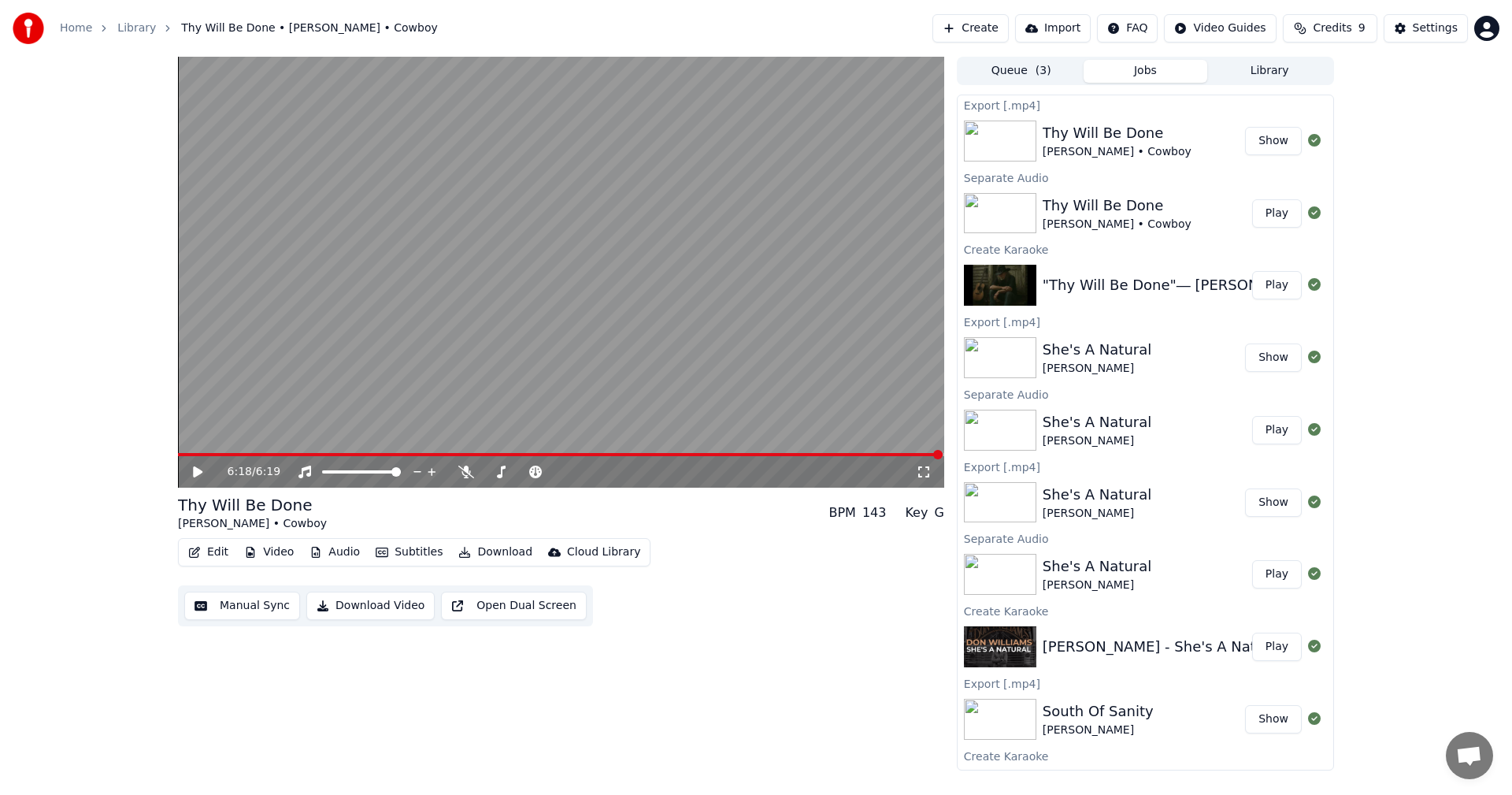
click at [1016, 358] on img at bounding box center [1000, 357] width 72 height 41
click at [1248, 353] on button "Show" at bounding box center [1273, 358] width 57 height 28
click at [1261, 284] on button "Play" at bounding box center [1277, 285] width 50 height 28
click at [199, 462] on div "0:05 / 6:19" at bounding box center [561, 472] width 766 height 32
click at [195, 472] on icon at bounding box center [197, 472] width 7 height 9
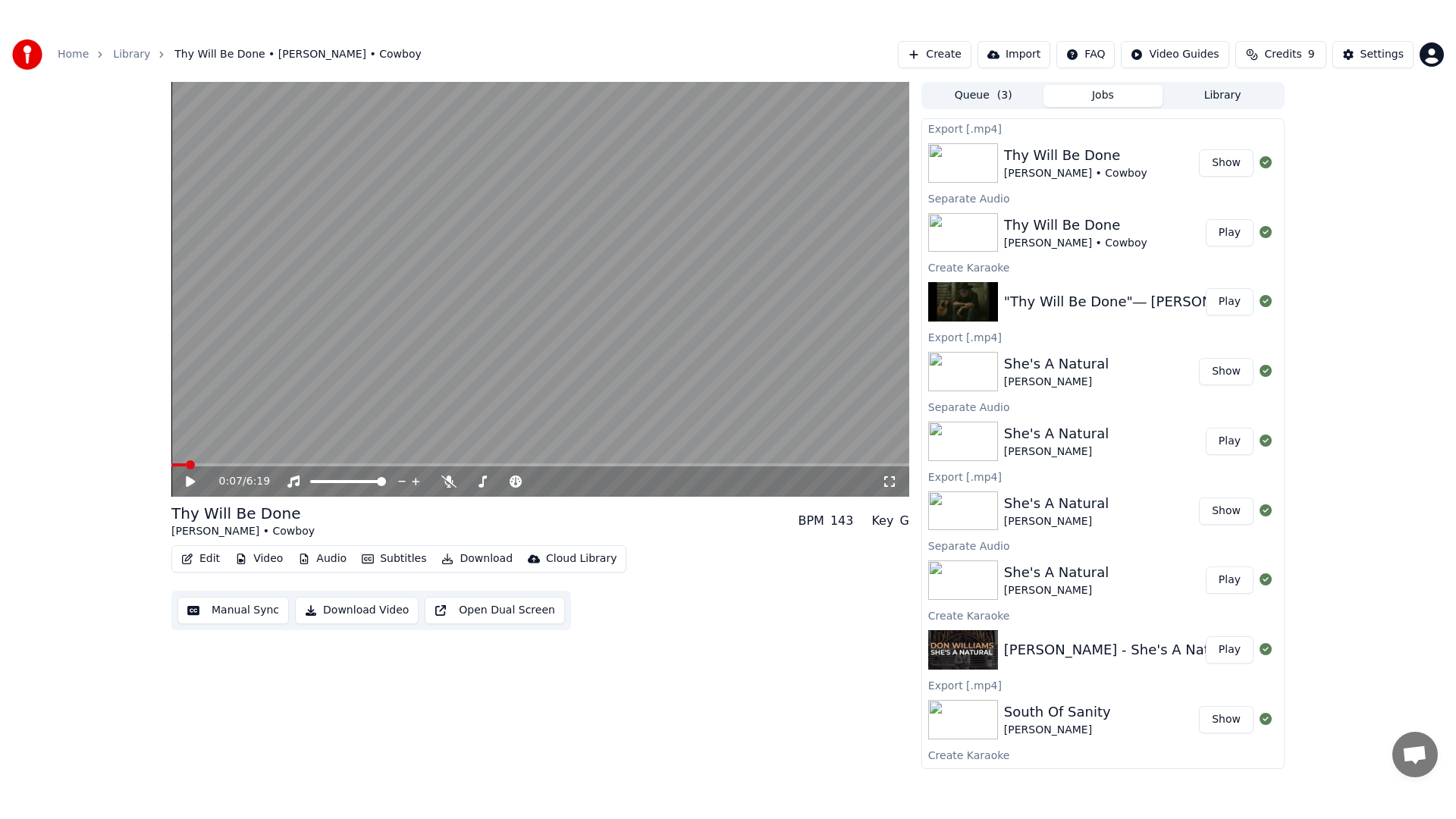
scroll to position [46, 0]
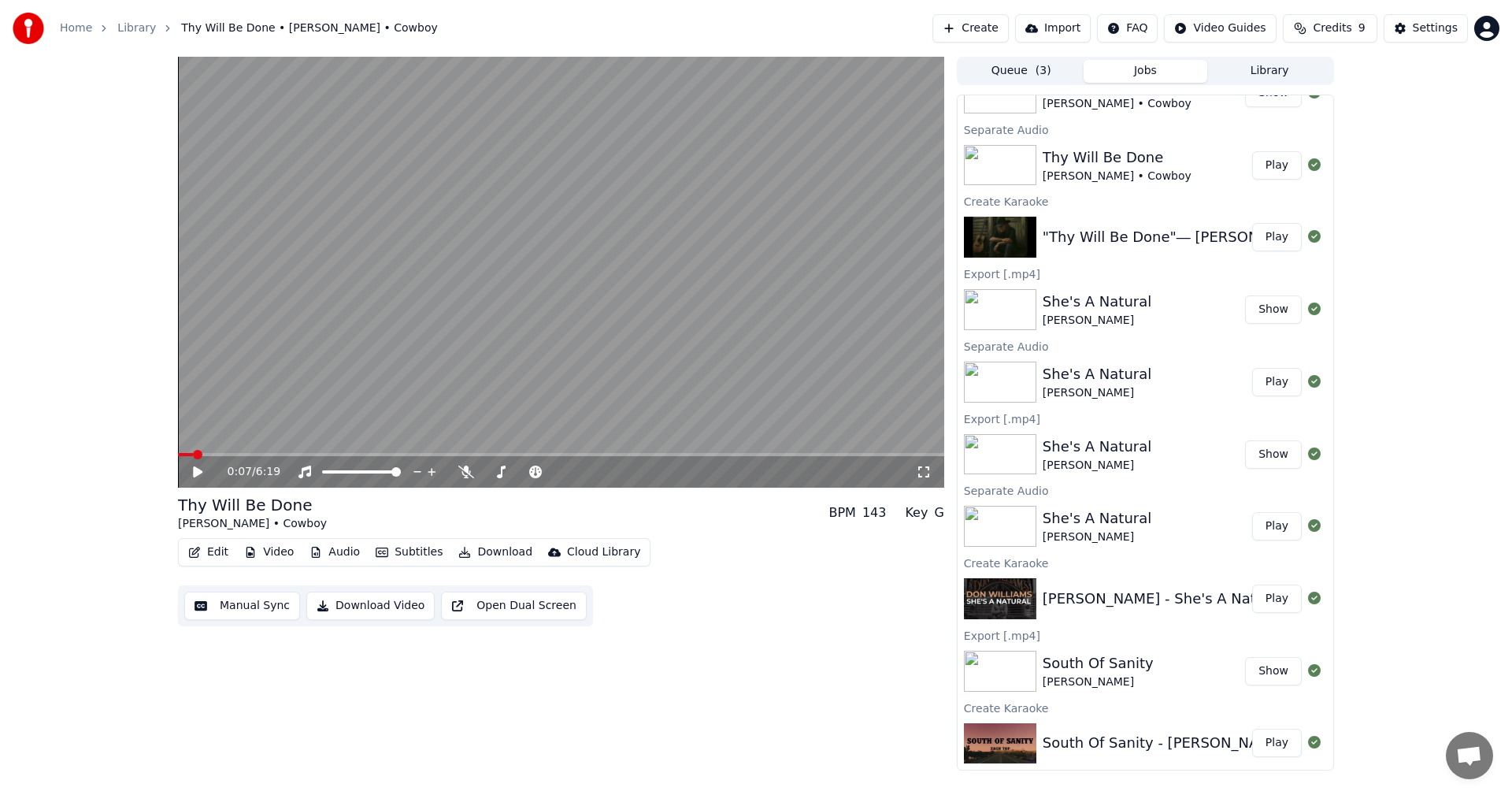
click at [1022, 763] on img at bounding box center [1000, 743] width 72 height 41
click at [1258, 740] on button "Play" at bounding box center [1277, 743] width 50 height 28
click at [926, 475] on icon at bounding box center [923, 472] width 16 height 12
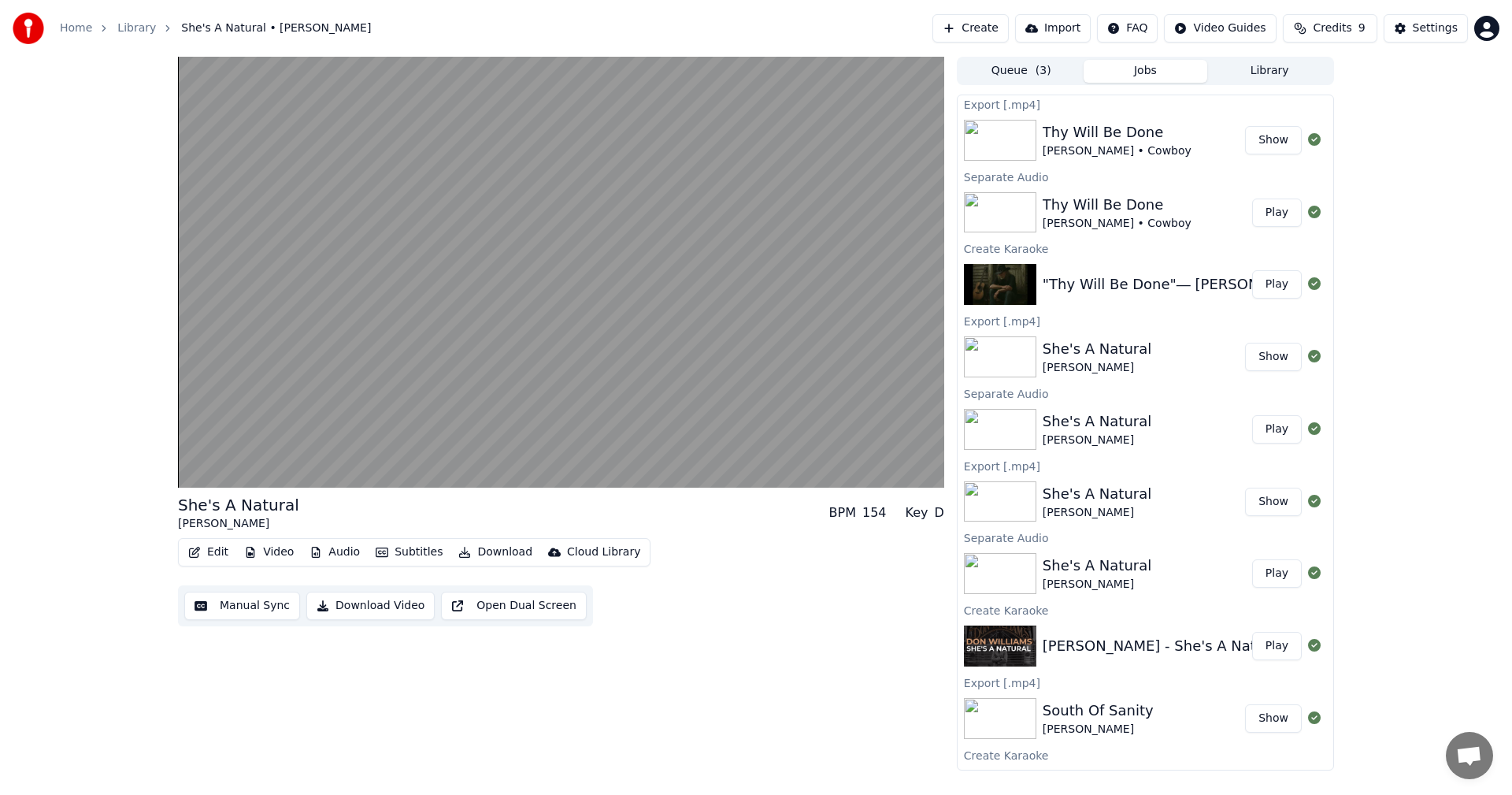
click at [1249, 724] on button "Show" at bounding box center [1273, 718] width 57 height 28
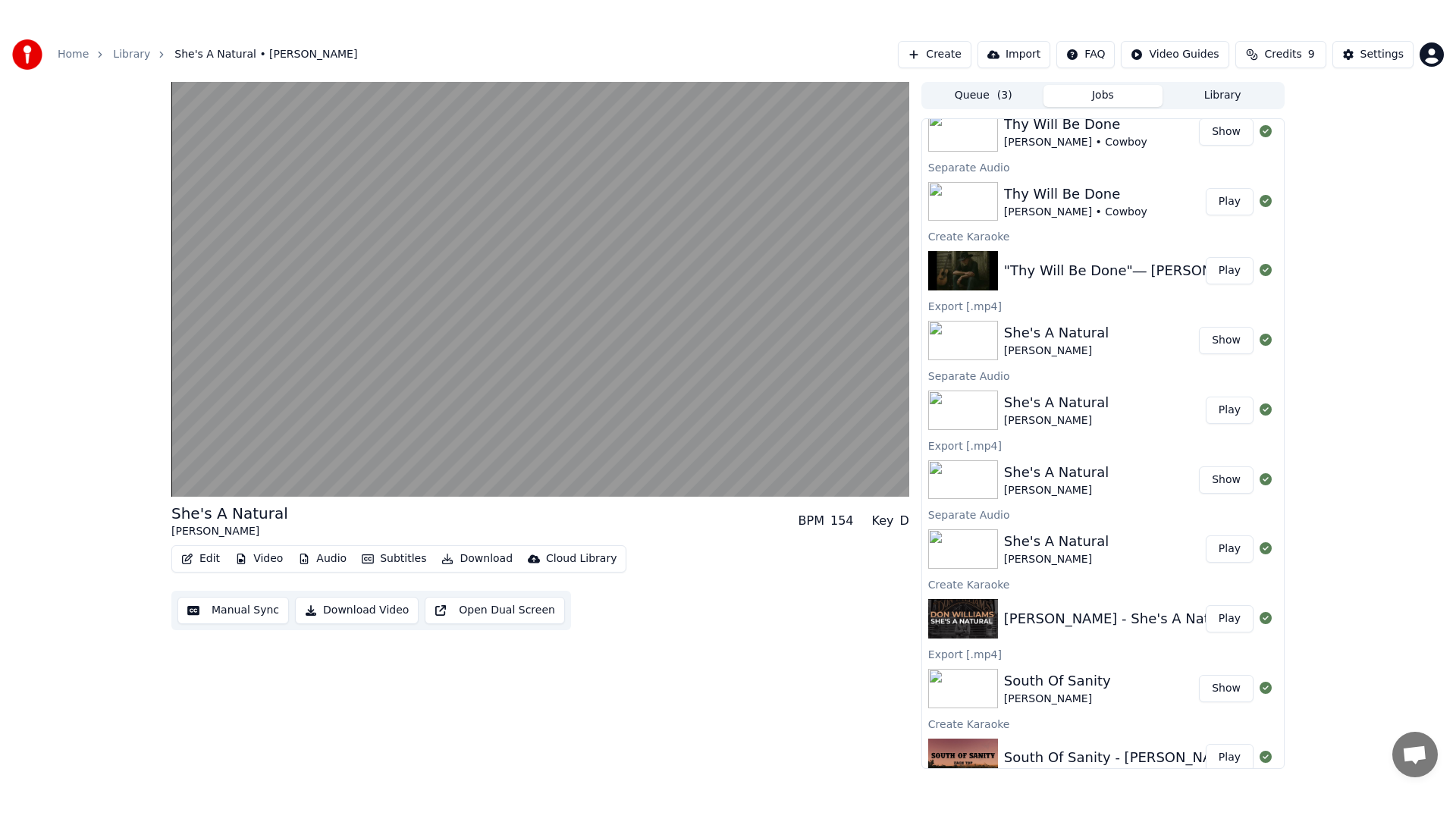
scroll to position [46, 0]
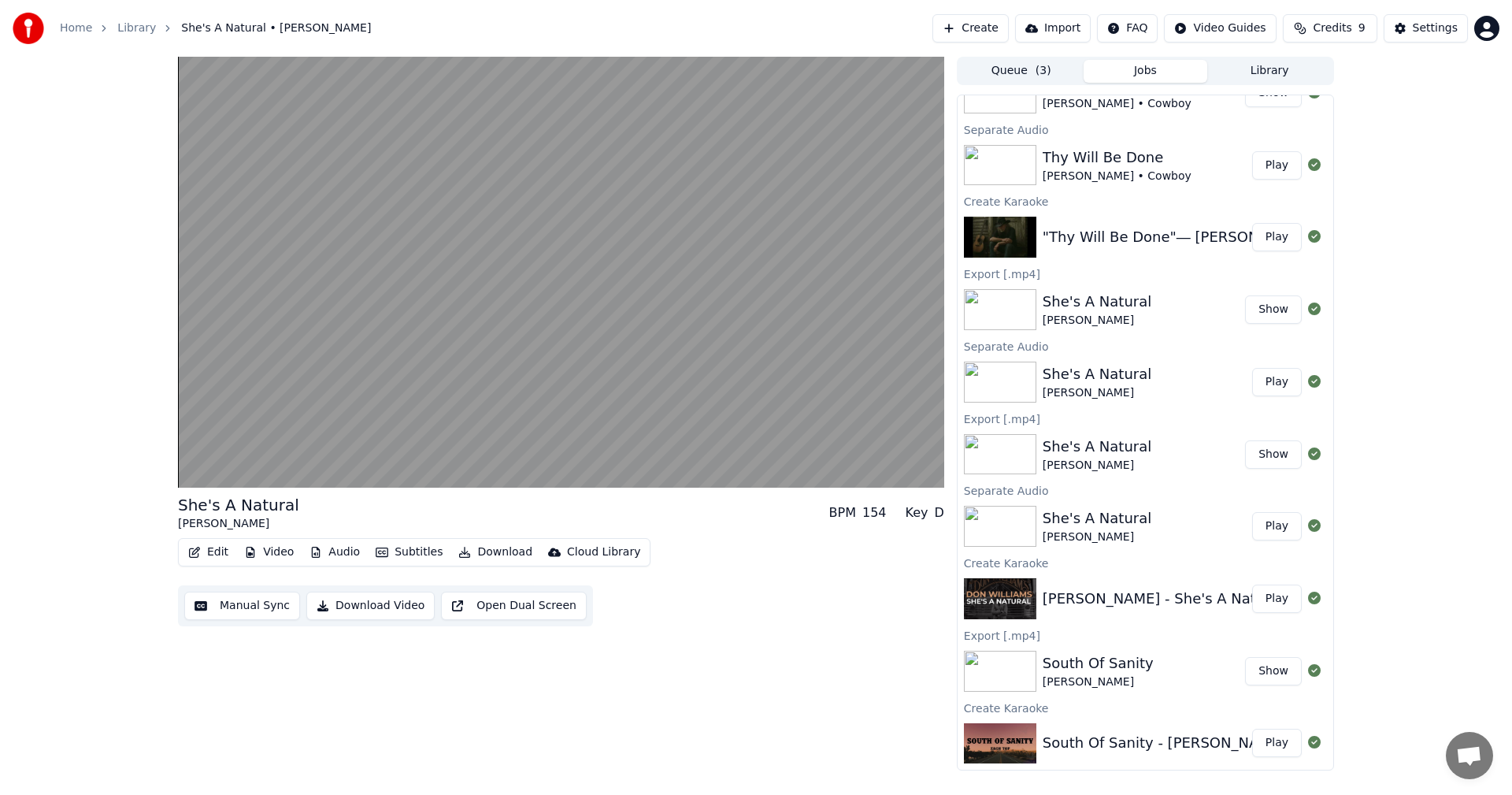
click at [1261, 743] on button "Play" at bounding box center [1277, 743] width 50 height 28
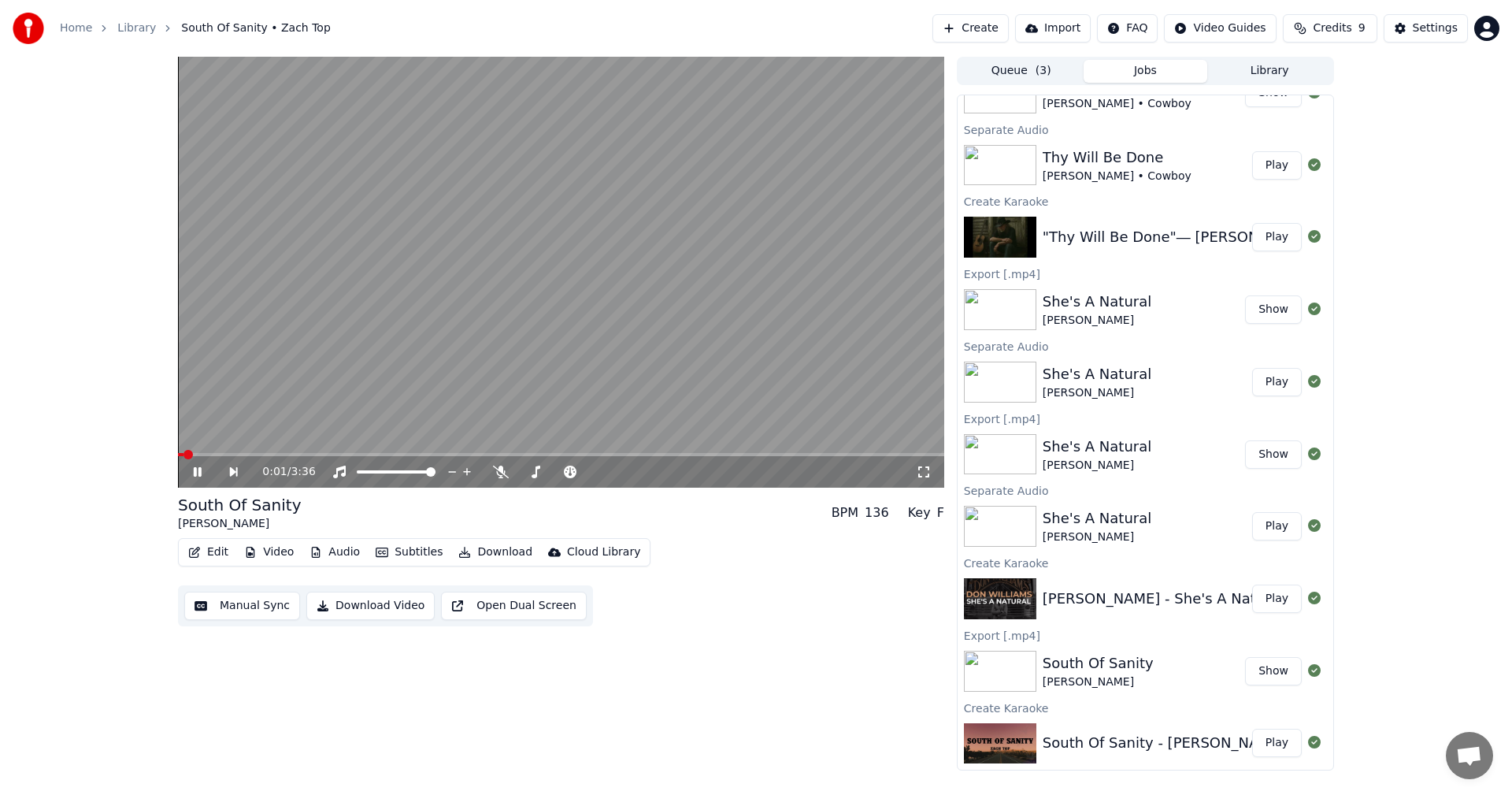
click at [922, 476] on icon at bounding box center [923, 472] width 16 height 12
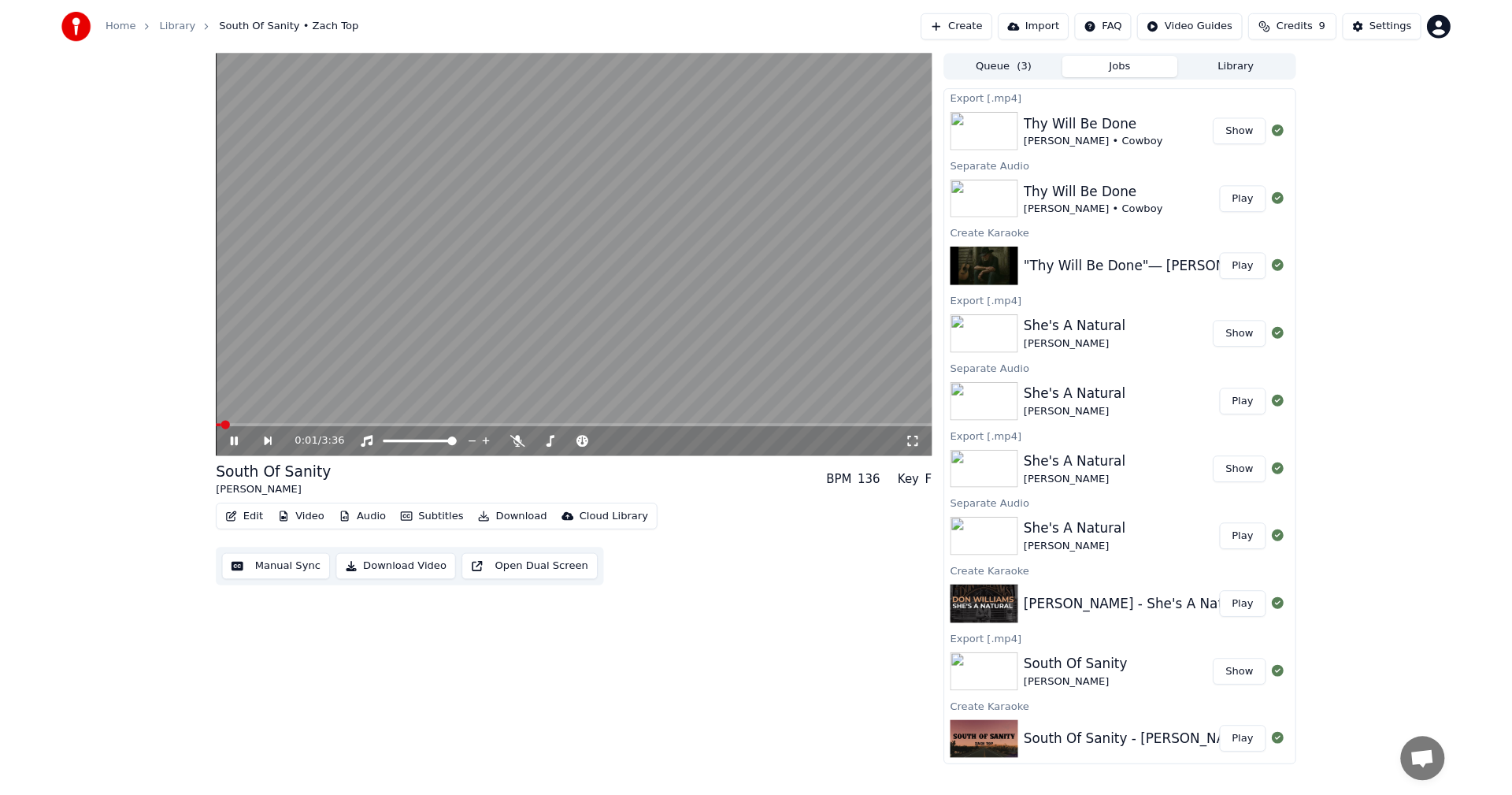
scroll to position [1, 0]
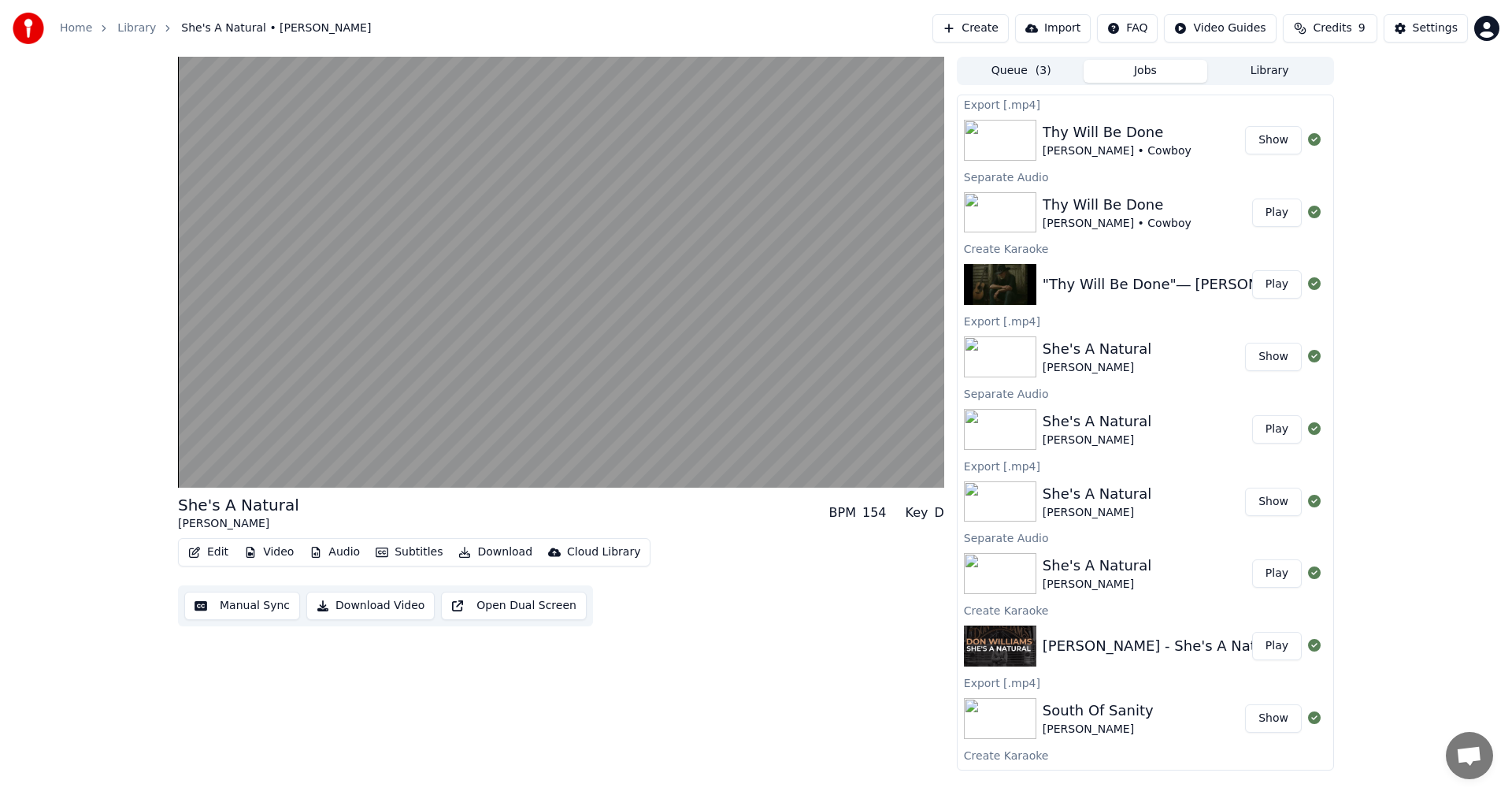
click at [1020, 430] on img at bounding box center [1000, 429] width 72 height 41
click at [1257, 432] on button "Play" at bounding box center [1277, 429] width 50 height 28
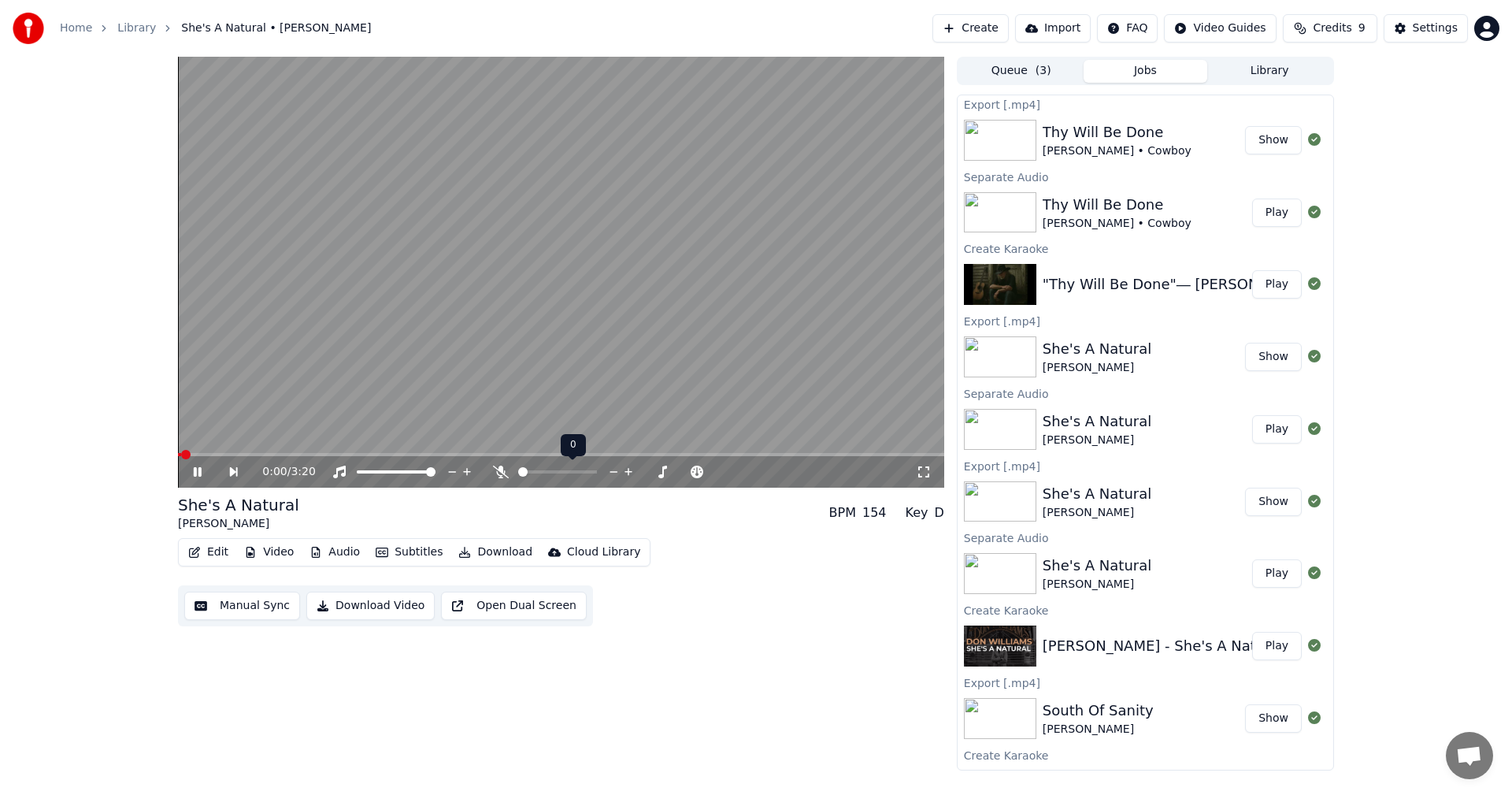
click at [502, 478] on icon at bounding box center [500, 472] width 16 height 12
click at [925, 477] on icon at bounding box center [923, 472] width 11 height 11
drag, startPoint x: 71, startPoint y: 490, endPoint x: 283, endPoint y: 577, distance: 229.2
click at [283, 577] on div "0:22 / 3:20 She's A Natural [PERSON_NAME] BPM 154 Key D Edit Video Audio Subtit…" at bounding box center [756, 413] width 1512 height 714
click at [1258, 217] on button "Play" at bounding box center [1277, 213] width 50 height 28
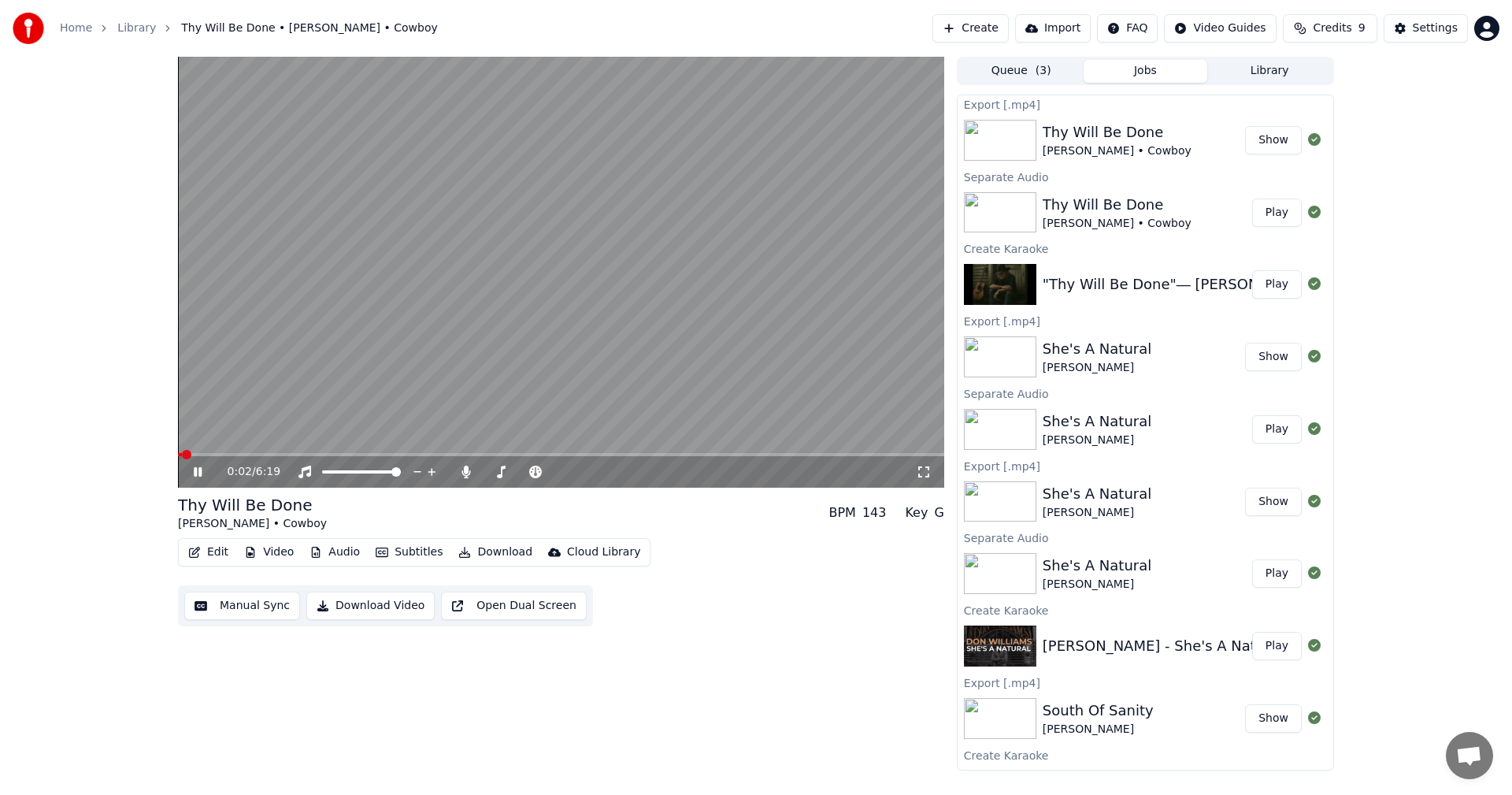
click at [919, 475] on icon at bounding box center [923, 472] width 11 height 11
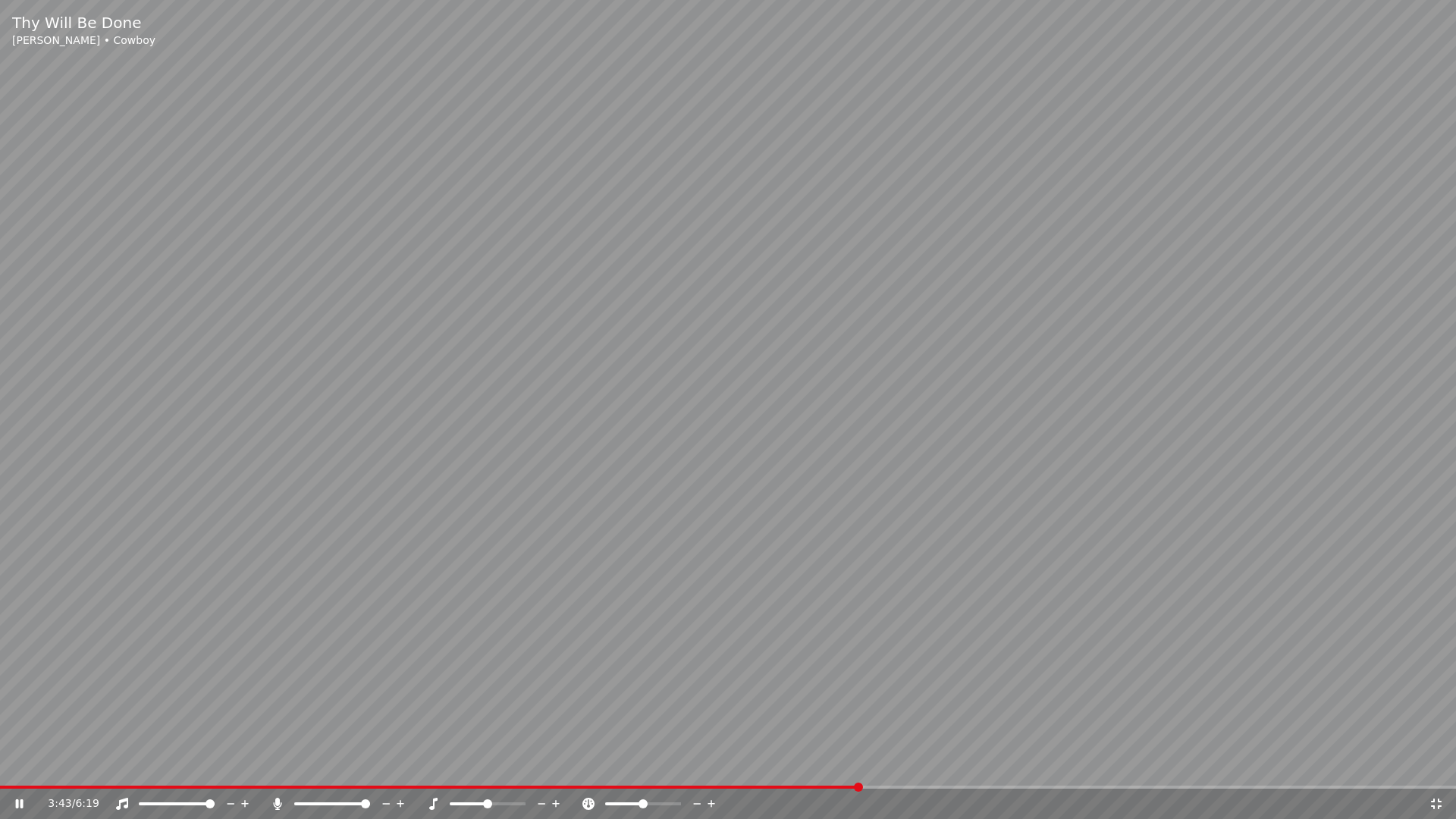
click at [15, 765] on video at bounding box center [728, 409] width 1456 height 819
click at [11, 765] on span at bounding box center [15, 787] width 9 height 9
click at [19, 765] on icon at bounding box center [19, 804] width 9 height 10
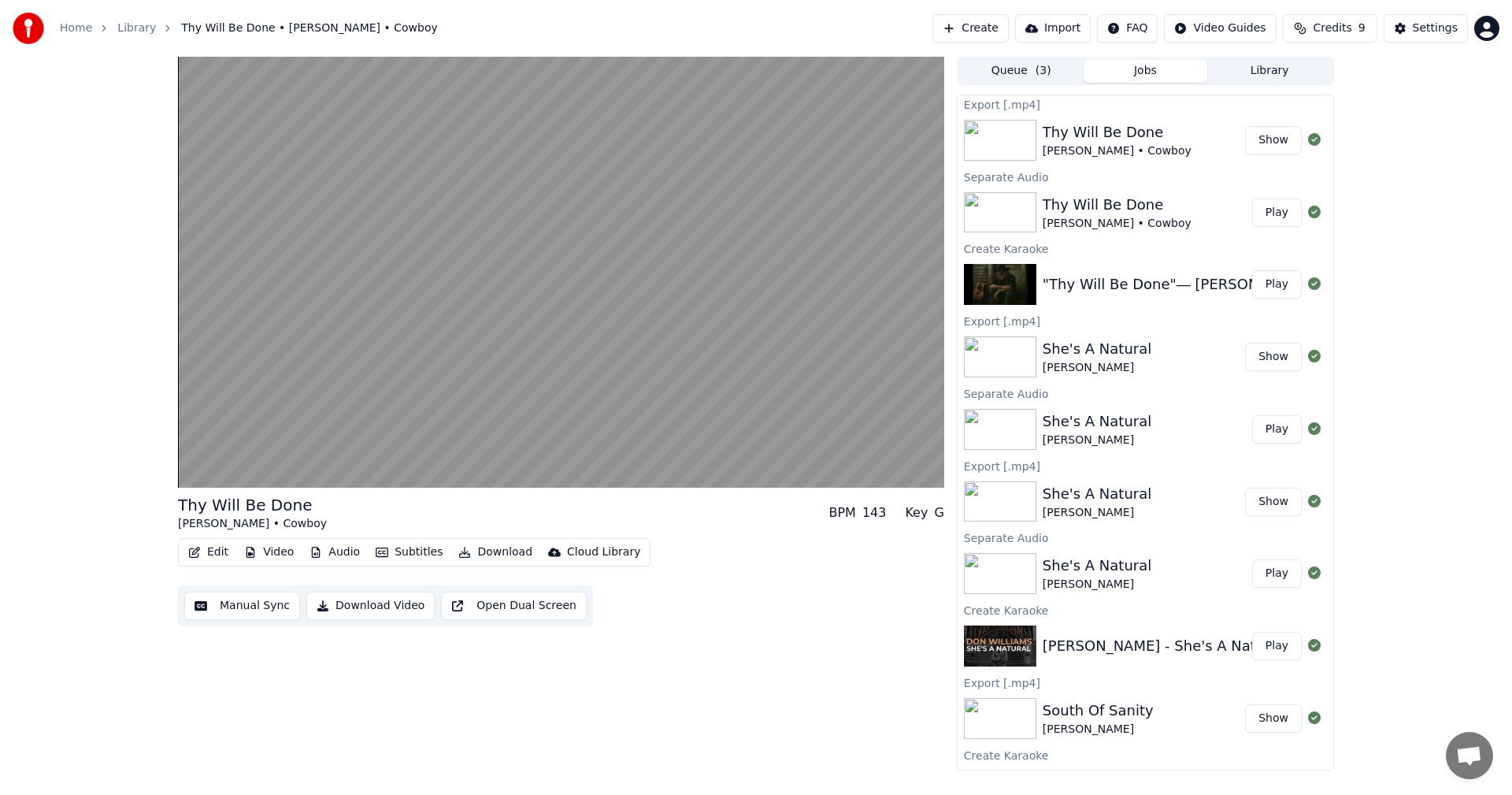
click at [1261, 722] on button "Show" at bounding box center [1273, 718] width 57 height 28
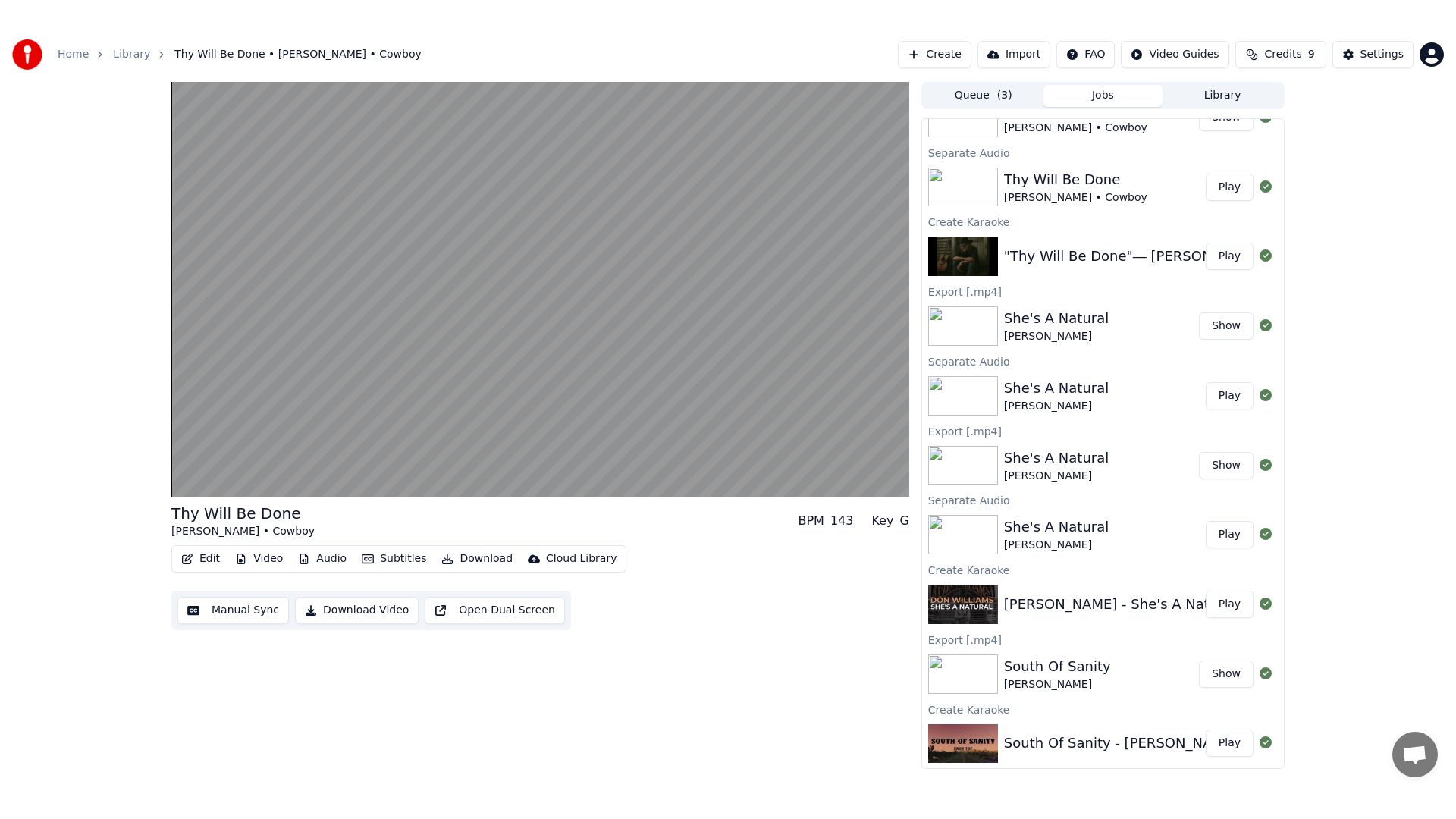
scroll to position [46, 0]
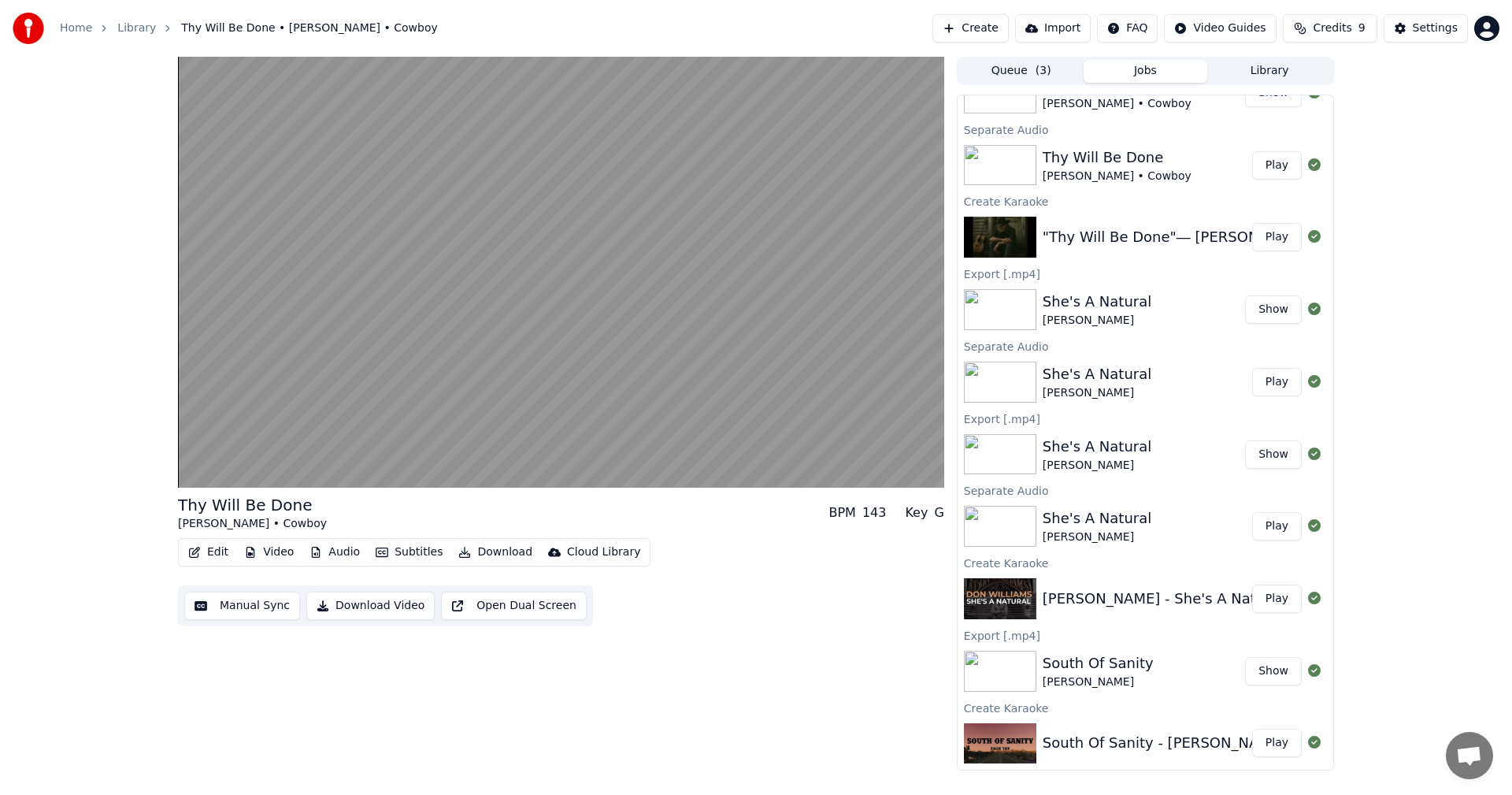
click at [1264, 746] on button "Play" at bounding box center [1277, 743] width 50 height 28
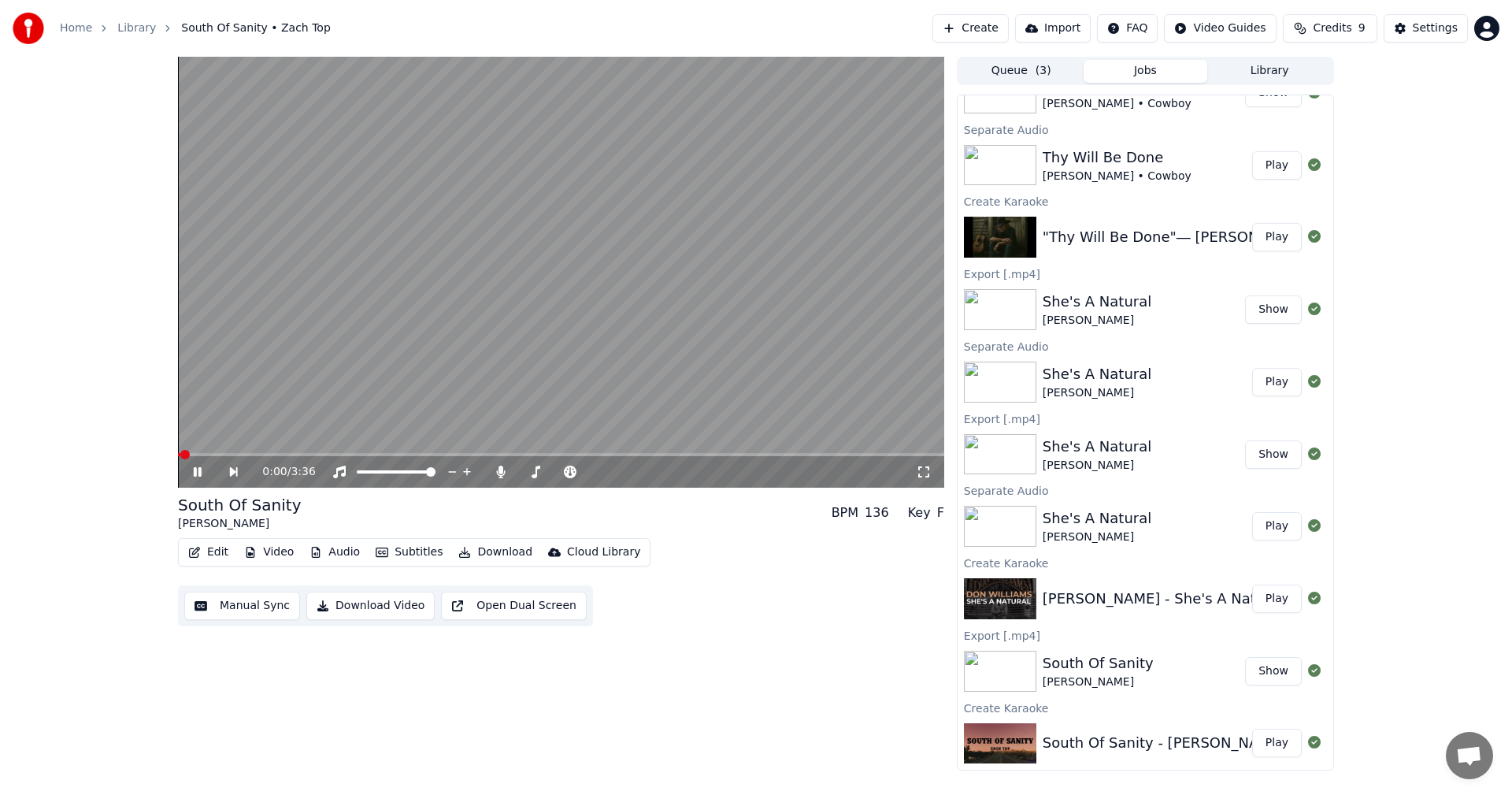
click at [923, 472] on icon at bounding box center [923, 472] width 16 height 12
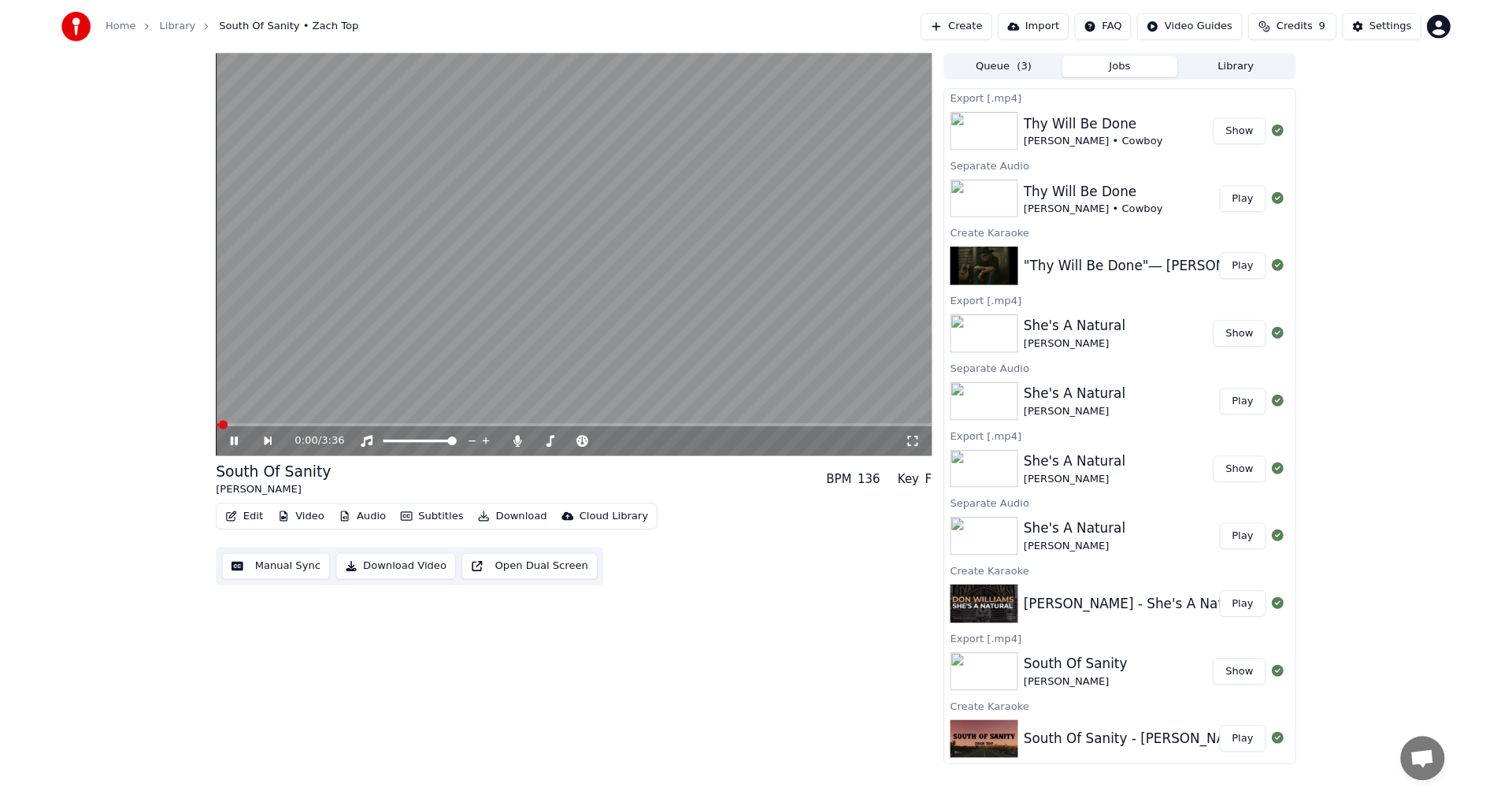
scroll to position [1, 0]
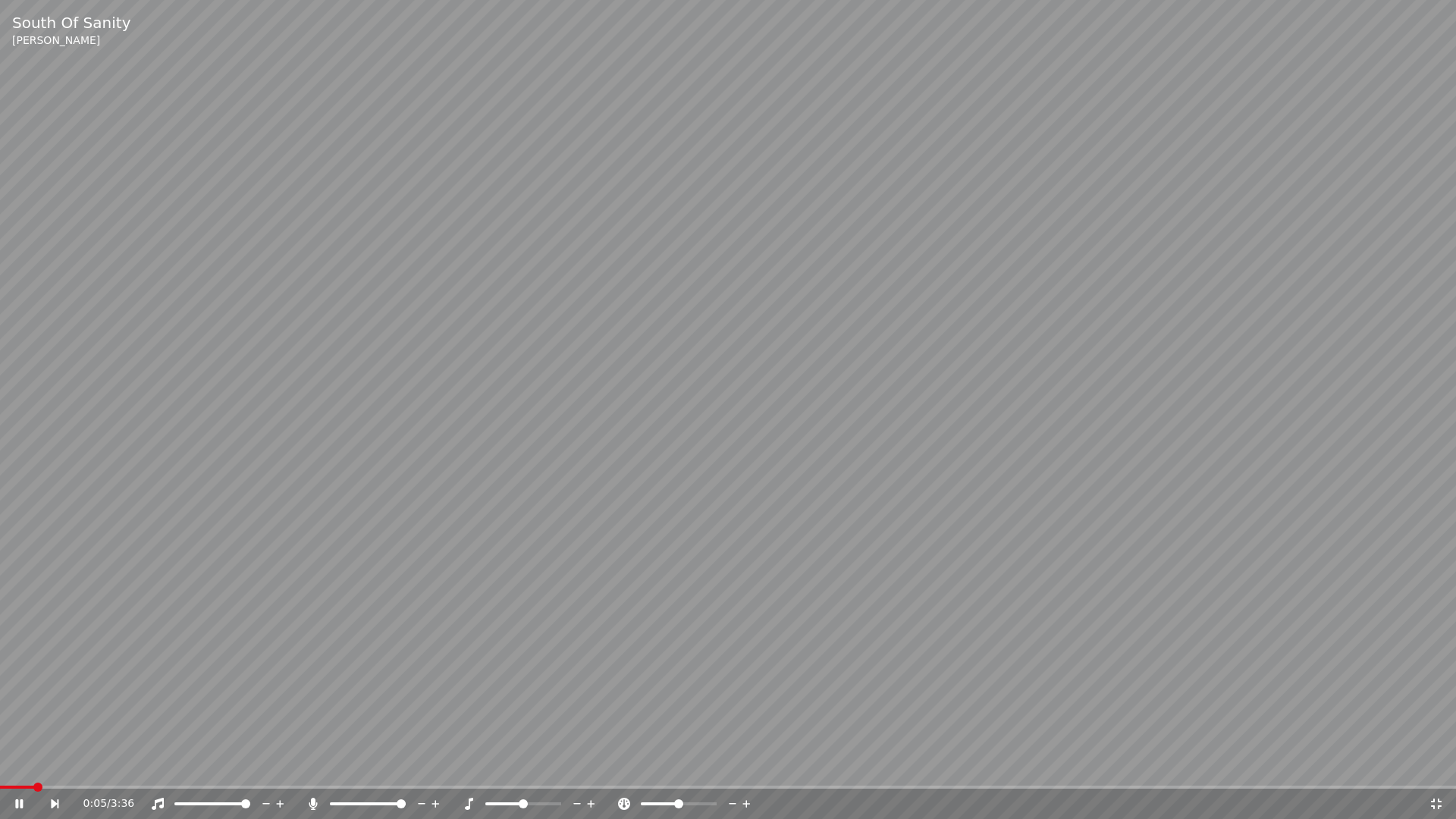
click at [313, 765] on icon at bounding box center [313, 804] width 8 height 12
click at [311, 765] on icon at bounding box center [313, 804] width 15 height 12
click at [15, 765] on video at bounding box center [728, 409] width 1456 height 819
click at [22, 765] on span at bounding box center [25, 787] width 9 height 9
click at [312, 765] on icon at bounding box center [313, 804] width 8 height 12
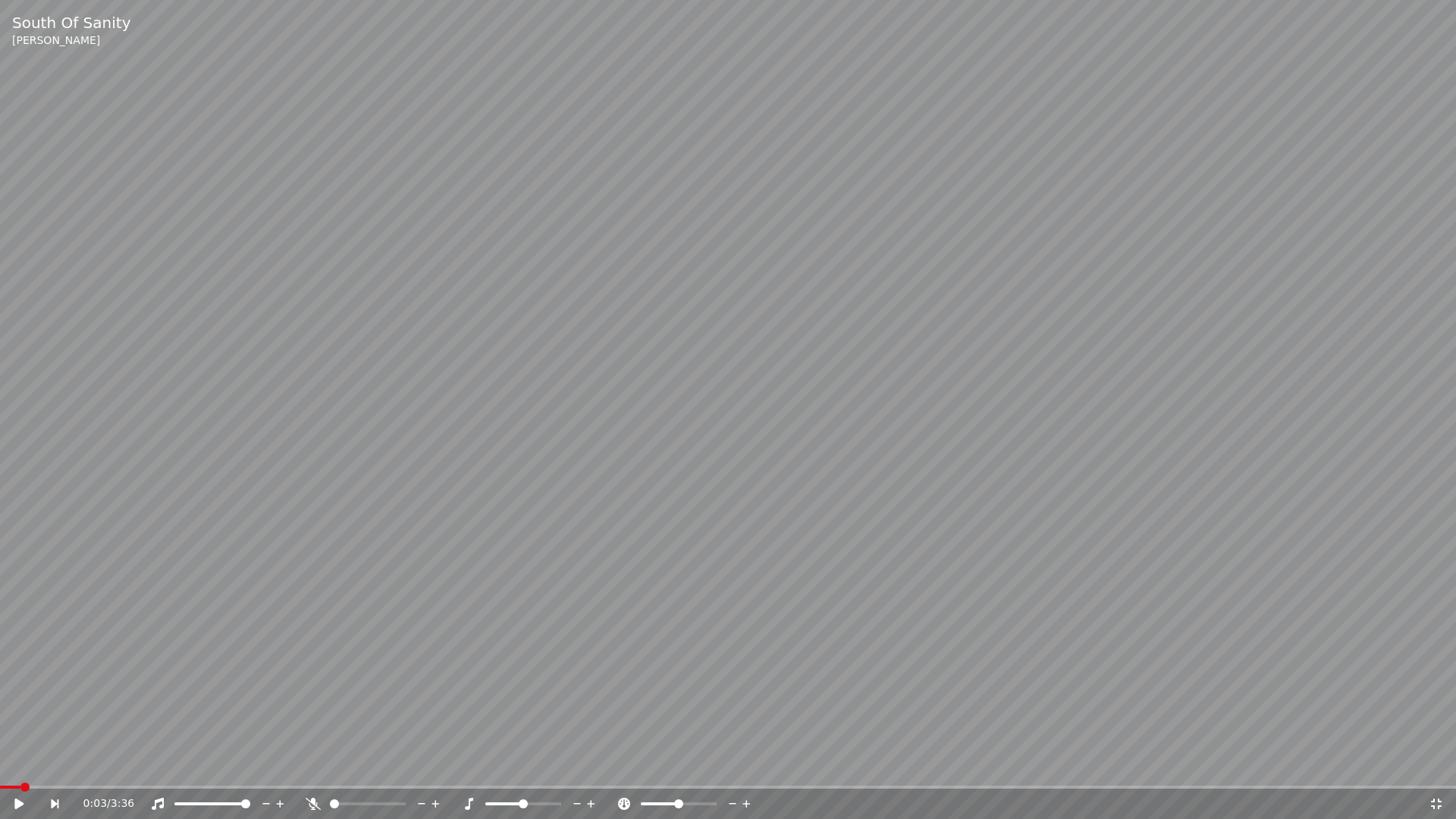
click at [18, 765] on icon at bounding box center [18, 804] width 9 height 10
